Goal: Find specific page/section: Find specific page/section

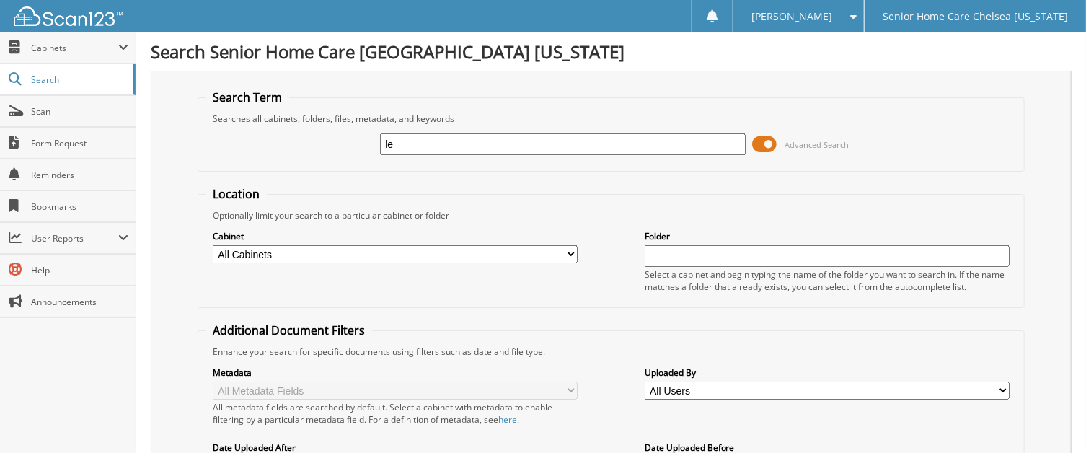
type input "l"
type input "[PERSON_NAME]"
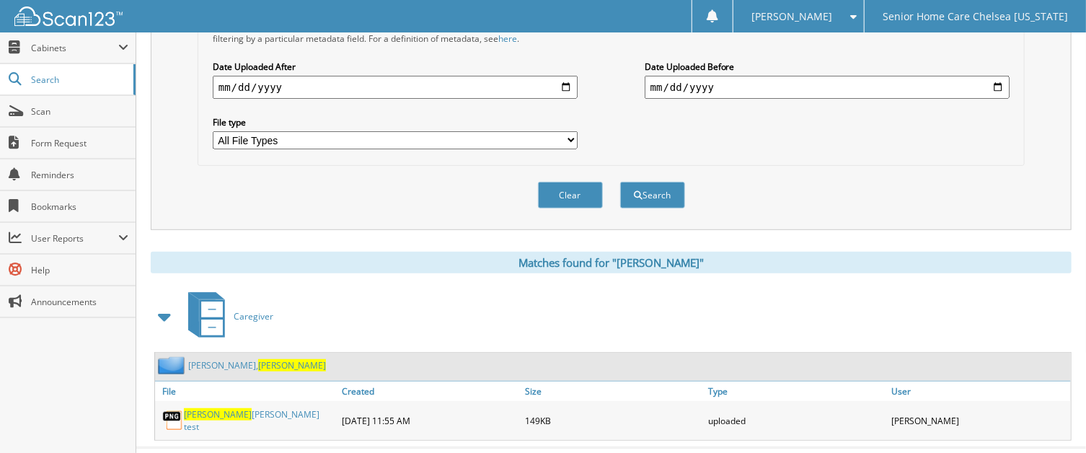
scroll to position [394, 0]
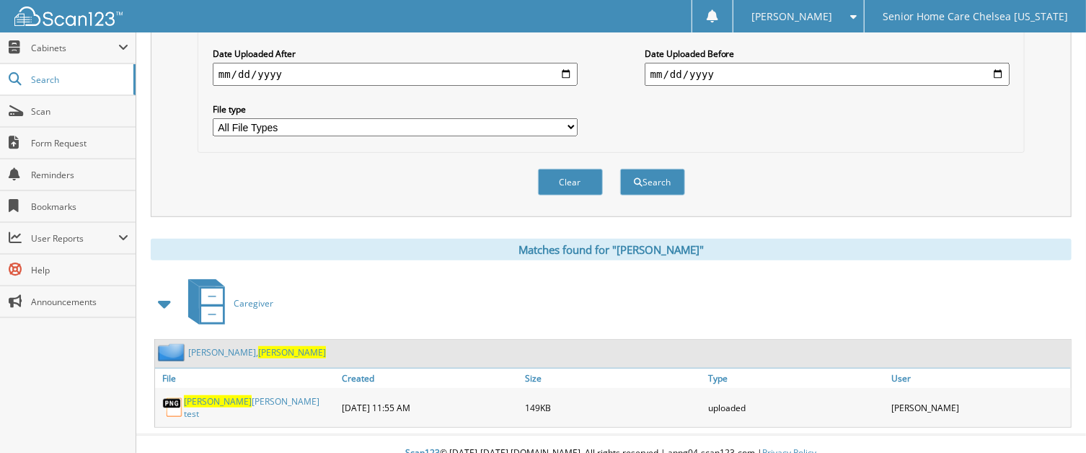
click at [209, 345] on div "alvarez, Nelly" at bounding box center [240, 352] width 171 height 18
click at [206, 346] on link "alvarez, Nelly" at bounding box center [257, 352] width 138 height 12
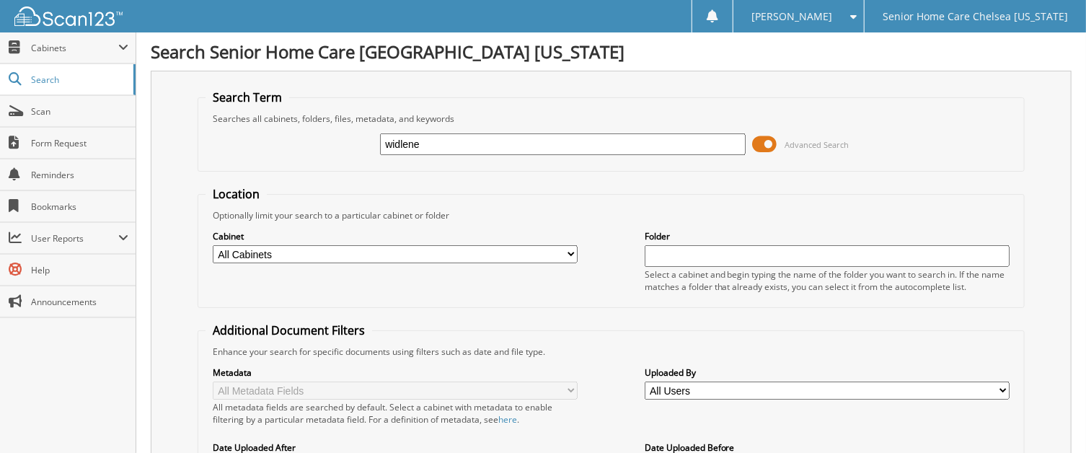
type input "widlene"
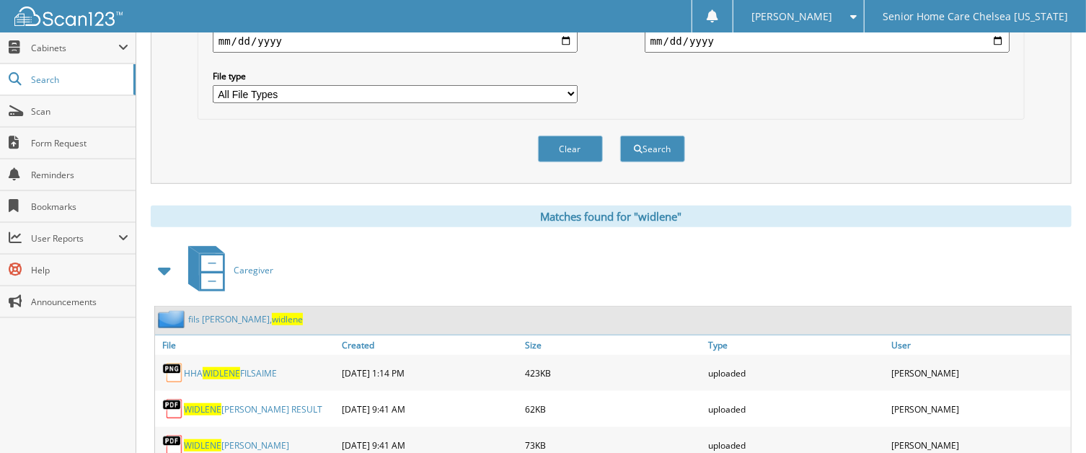
scroll to position [466, 0]
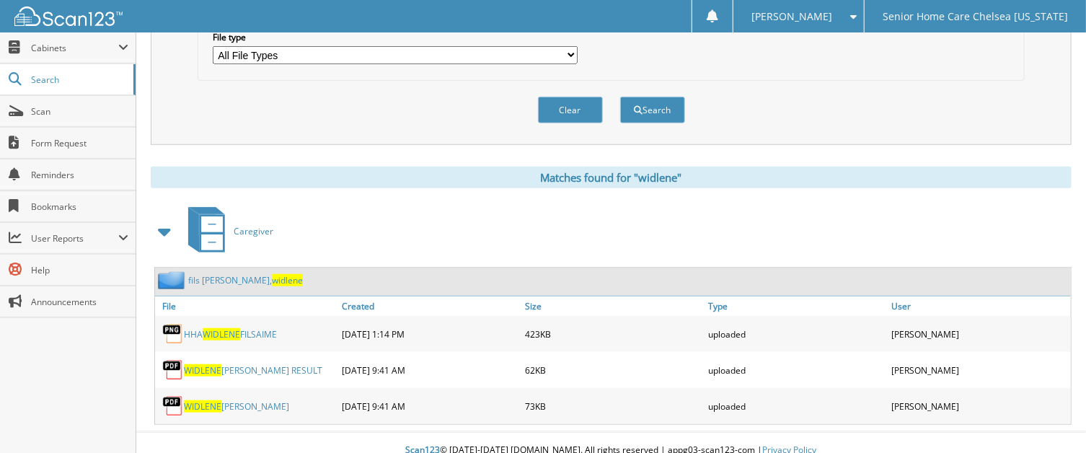
click at [211, 274] on link "fils aime, widlene" at bounding box center [245, 280] width 115 height 12
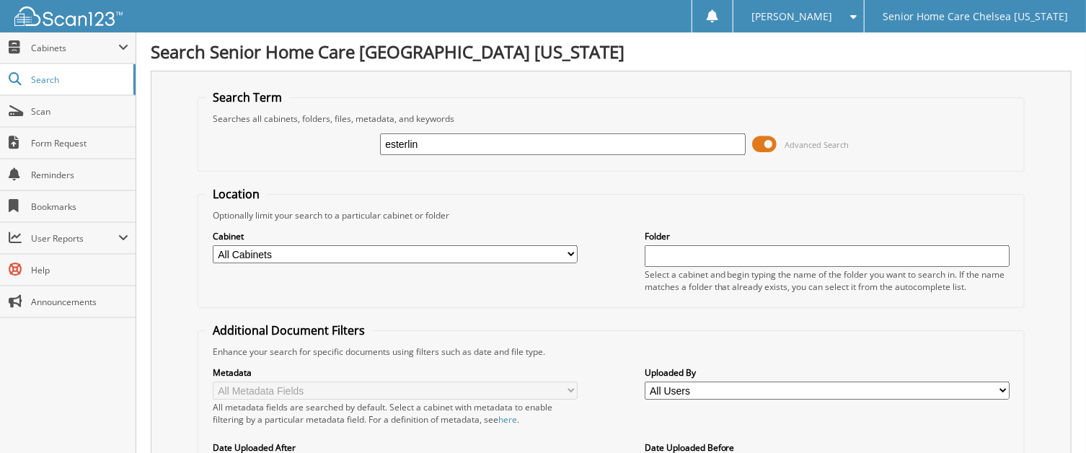
type input "esterlin"
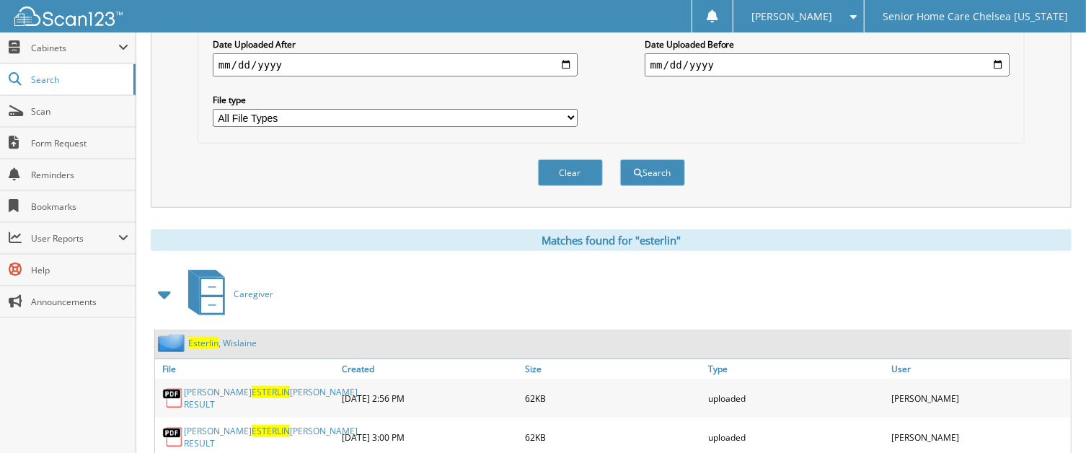
scroll to position [467, 0]
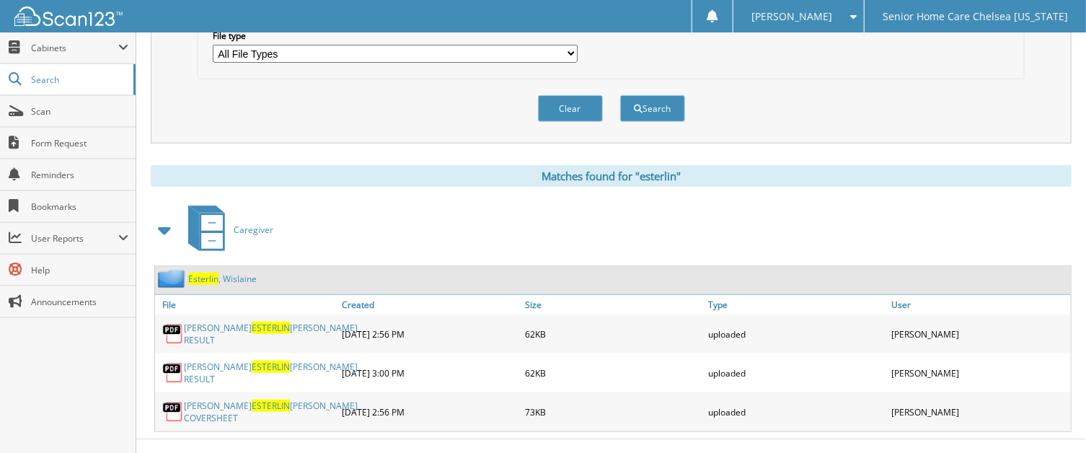
click at [216, 272] on span "Esterlin" at bounding box center [203, 278] width 30 height 12
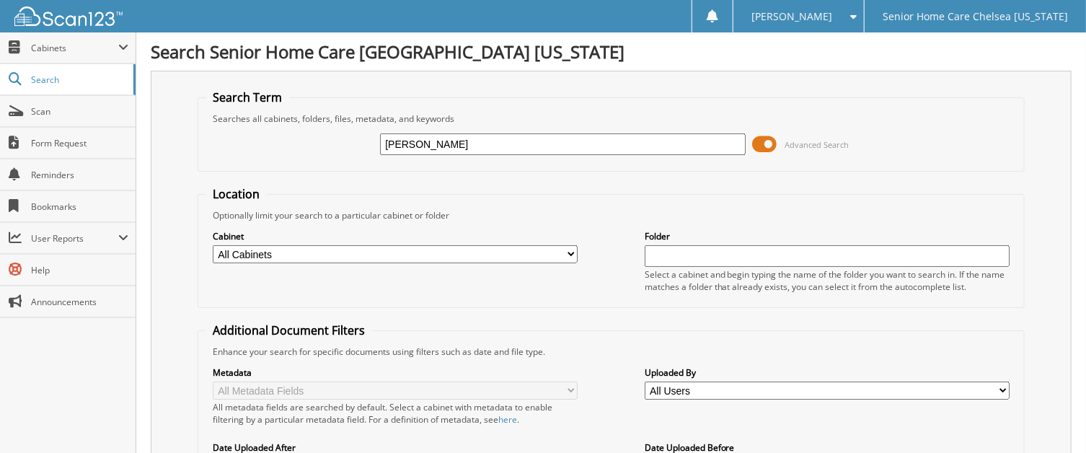
type input "[PERSON_NAME]"
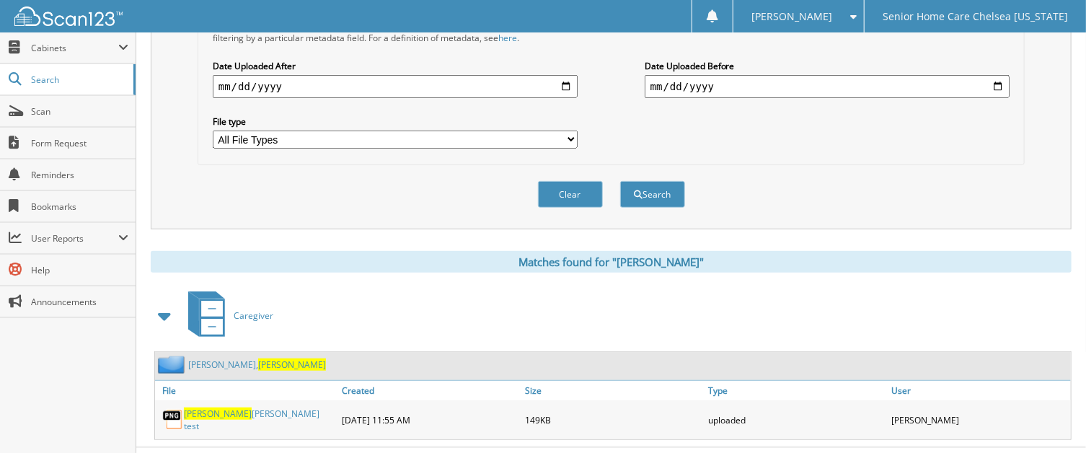
scroll to position [394, 0]
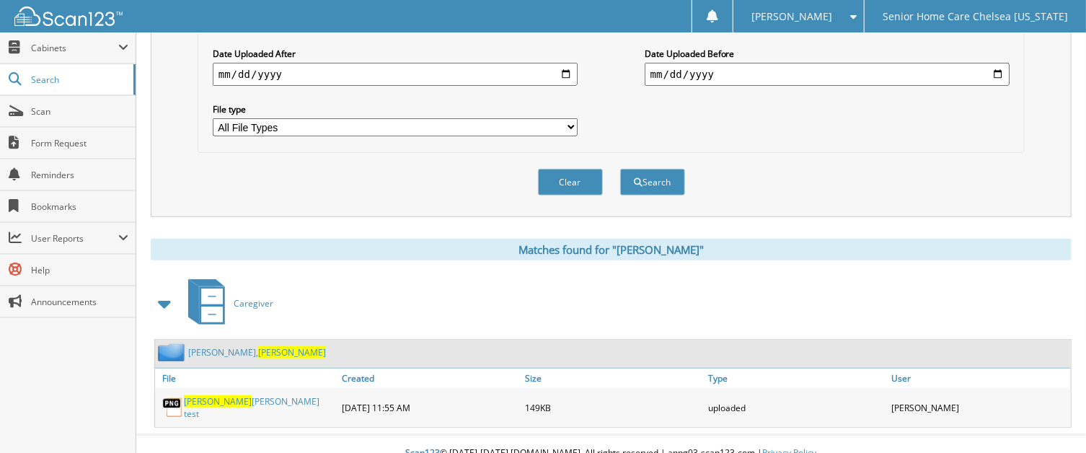
click at [208, 346] on link "alvarez, Nelly" at bounding box center [257, 352] width 138 height 12
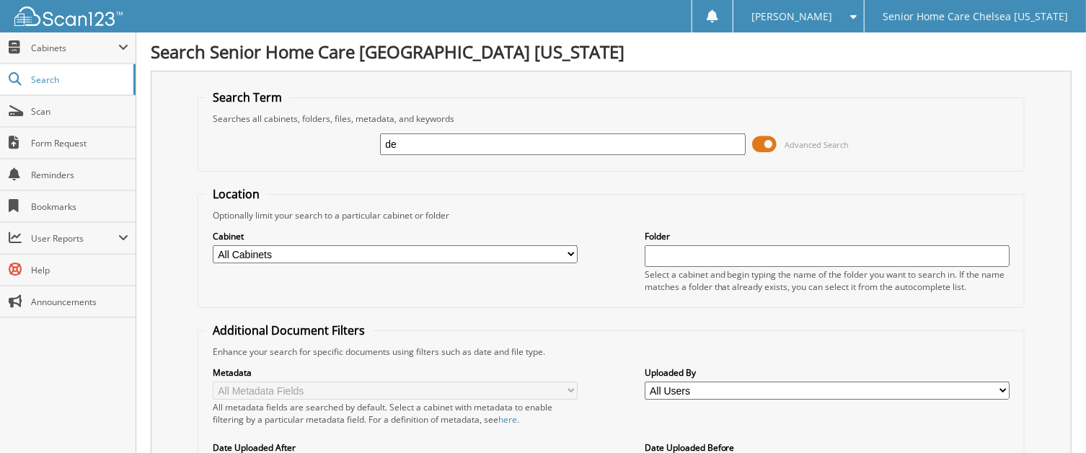
type input "d"
type input "wedlene"
drag, startPoint x: 1078, startPoint y: 256, endPoint x: 1088, endPoint y: 262, distance: 11.6
click at [1085, 262] on html "[PERSON_NAME] Settings Logout Senior Home Care Chelsea [US_STATE] Close Cabinet…" at bounding box center [543, 352] width 1086 height 704
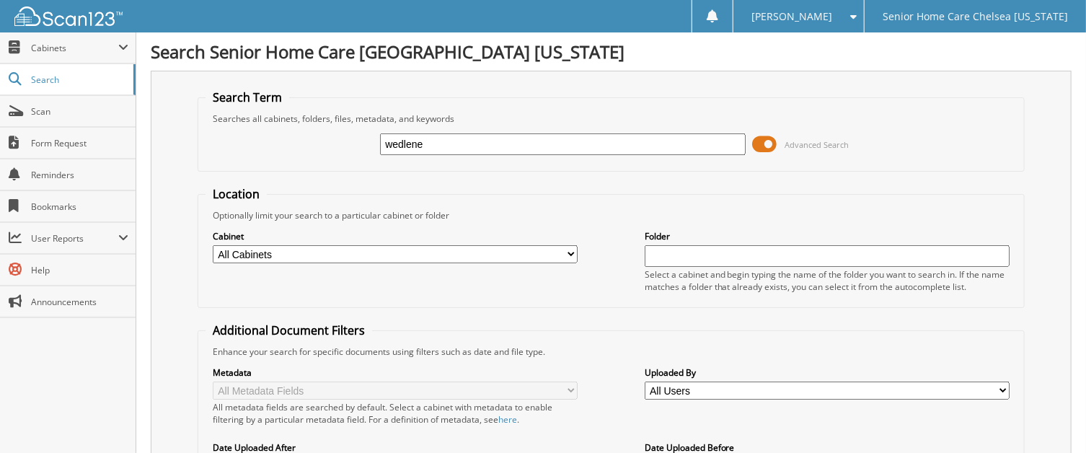
click at [510, 147] on input "wedlene" at bounding box center [562, 144] width 365 height 22
type input "w"
type input "wedlene"
click at [582, 141] on input "wedlene" at bounding box center [562, 144] width 365 height 22
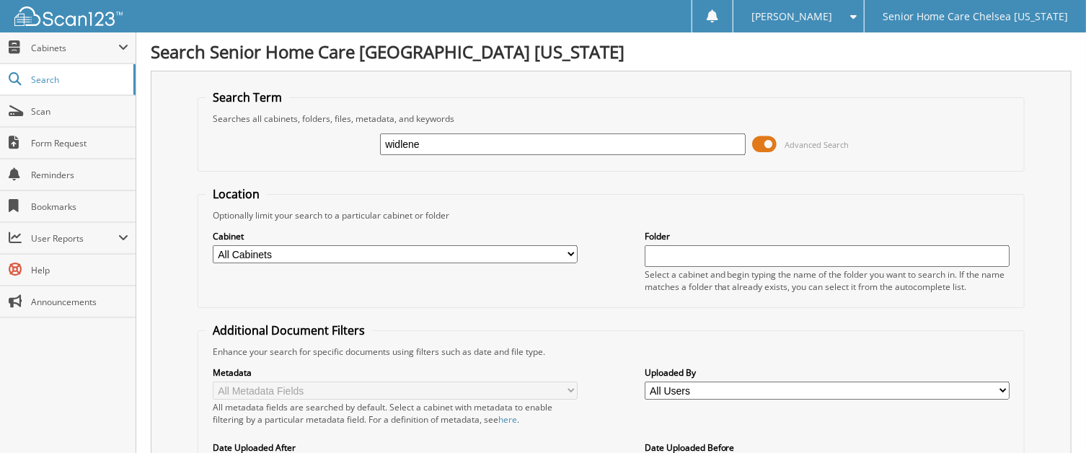
type input "widlene"
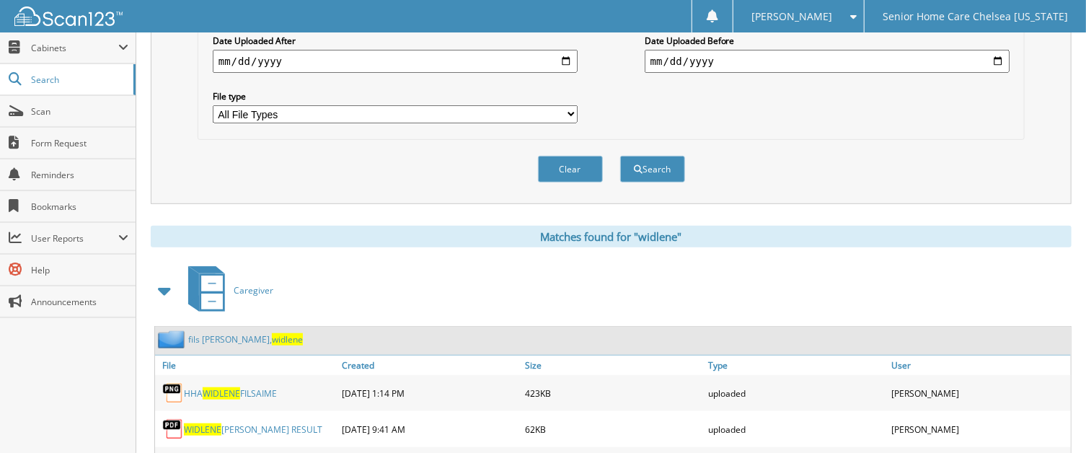
scroll to position [466, 0]
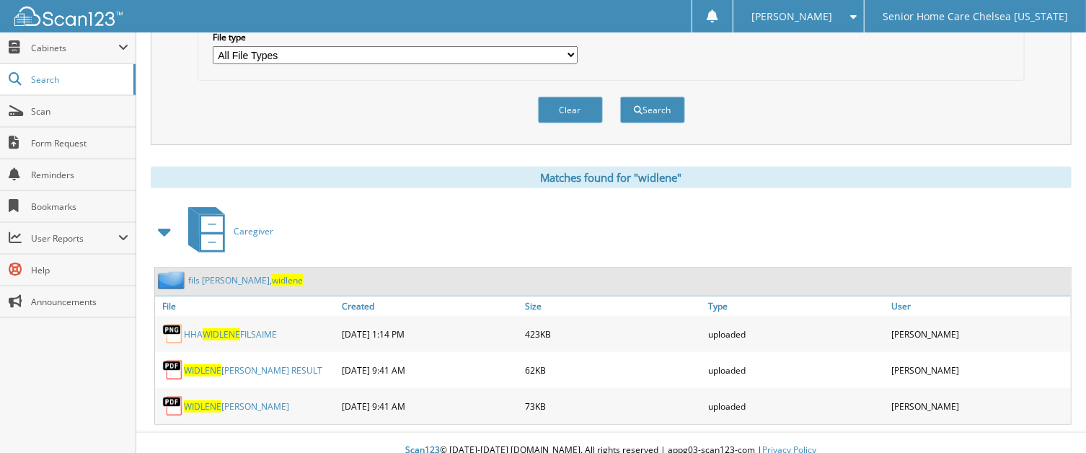
click at [200, 274] on link "fils aime, [PERSON_NAME]" at bounding box center [245, 280] width 115 height 12
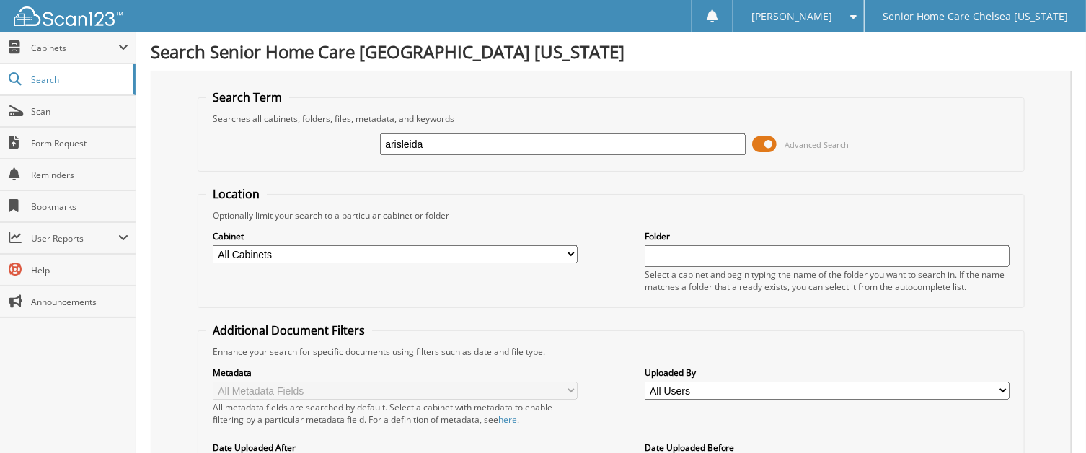
type input "arisleida"
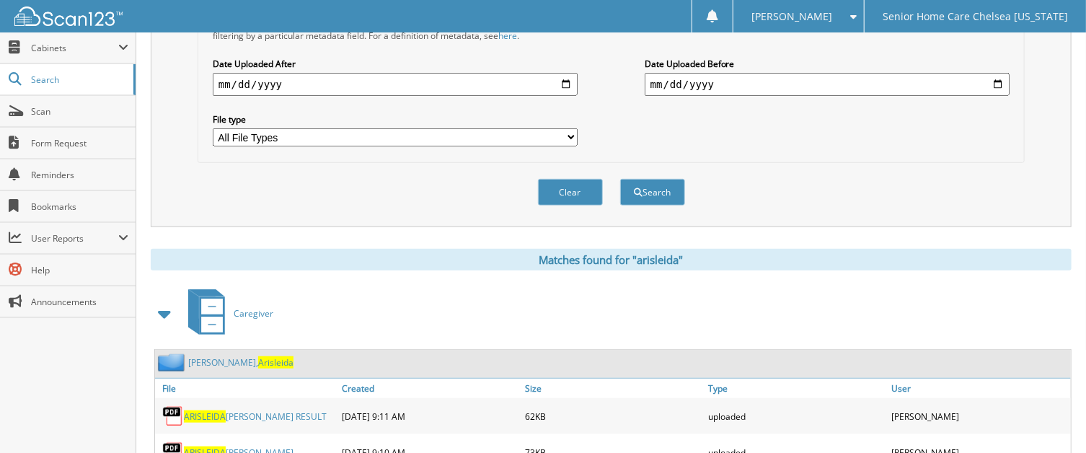
scroll to position [431, 0]
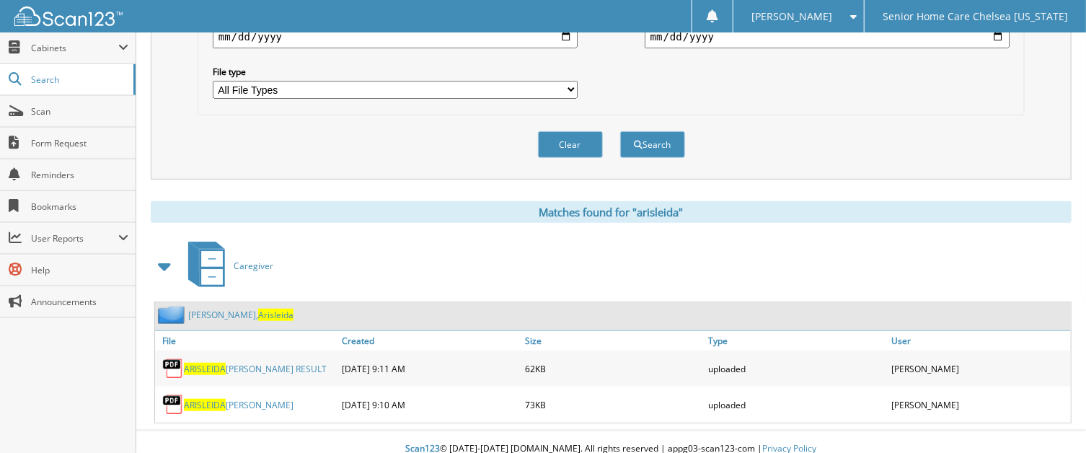
click at [240, 309] on link "[PERSON_NAME] [PERSON_NAME]" at bounding box center [240, 315] width 105 height 12
